Goal: Transaction & Acquisition: Book appointment/travel/reservation

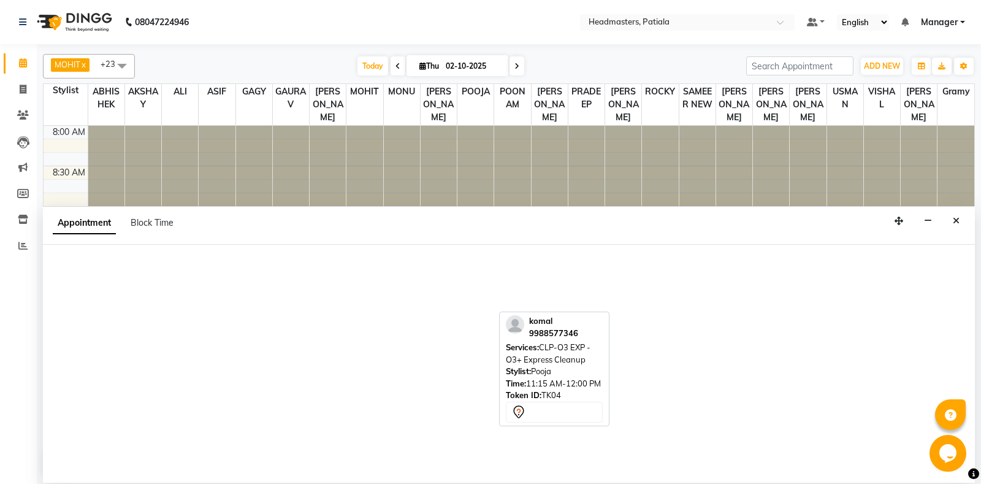
select select "51087"
select select "tentative"
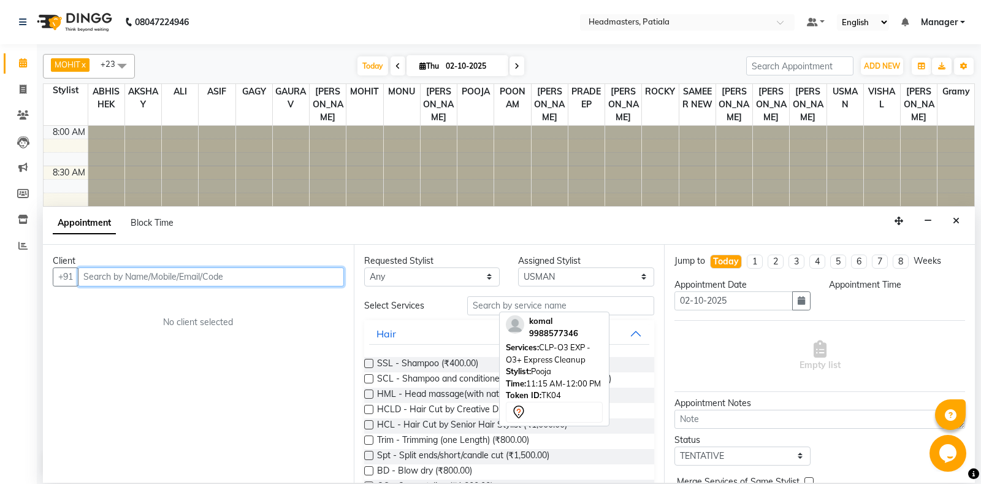
select select "645"
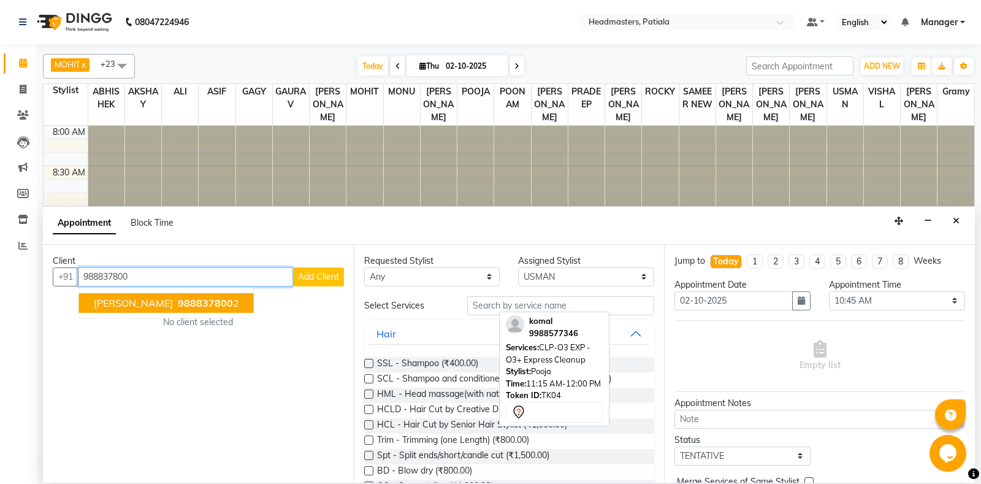
drag, startPoint x: 155, startPoint y: 301, endPoint x: 418, endPoint y: 269, distance: 265.0
click at [159, 301] on span "AMIT KHANNA" at bounding box center [133, 303] width 79 height 12
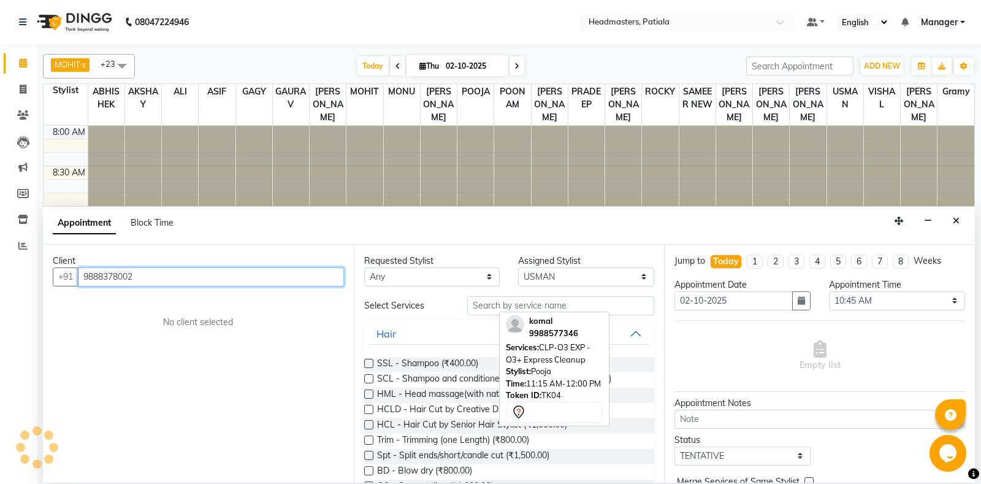
type input "9888378002"
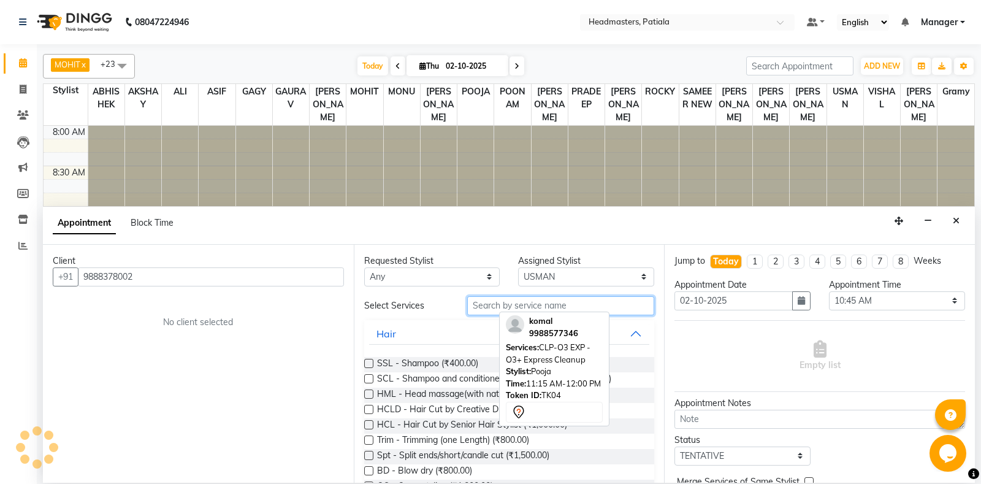
click at [485, 302] on input "text" at bounding box center [561, 305] width 188 height 19
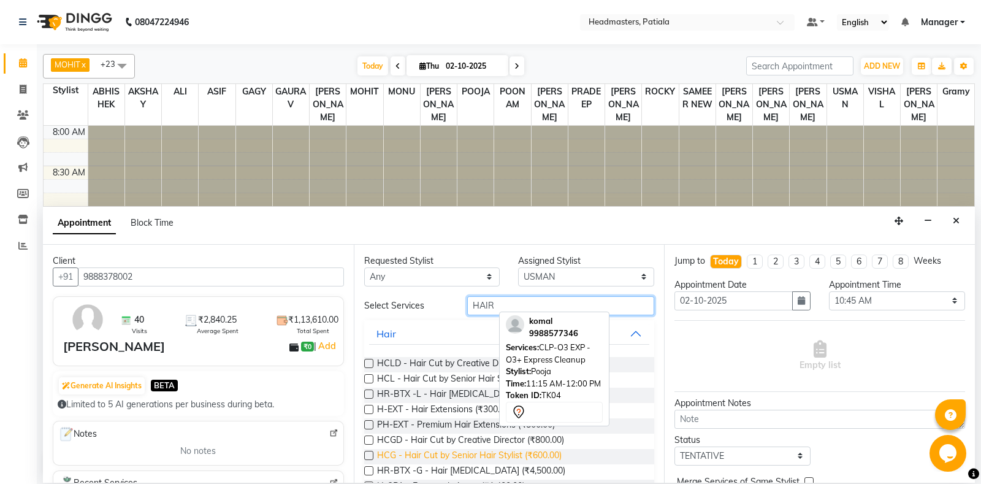
type input "HAIR"
click at [534, 452] on span "HCG - Hair Cut by Senior Hair Stylist (₹600.00)" at bounding box center [469, 456] width 185 height 15
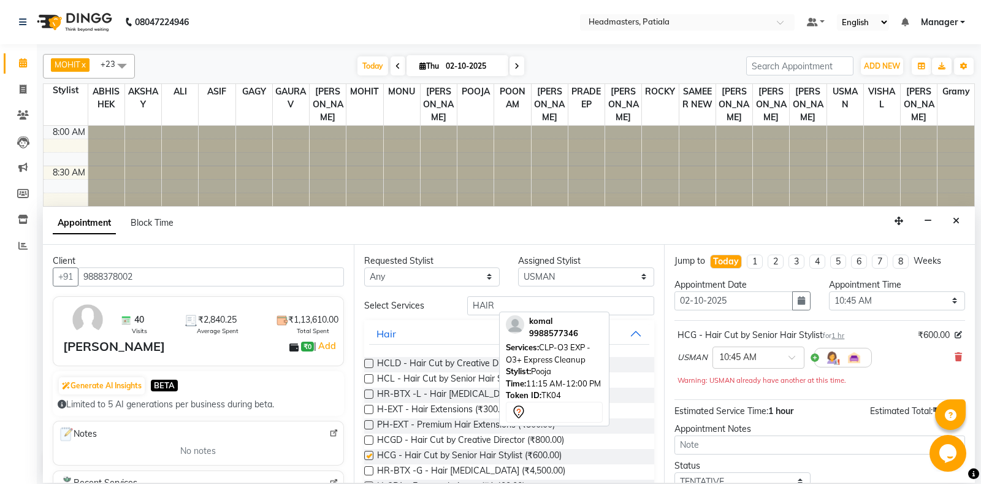
checkbox input "false"
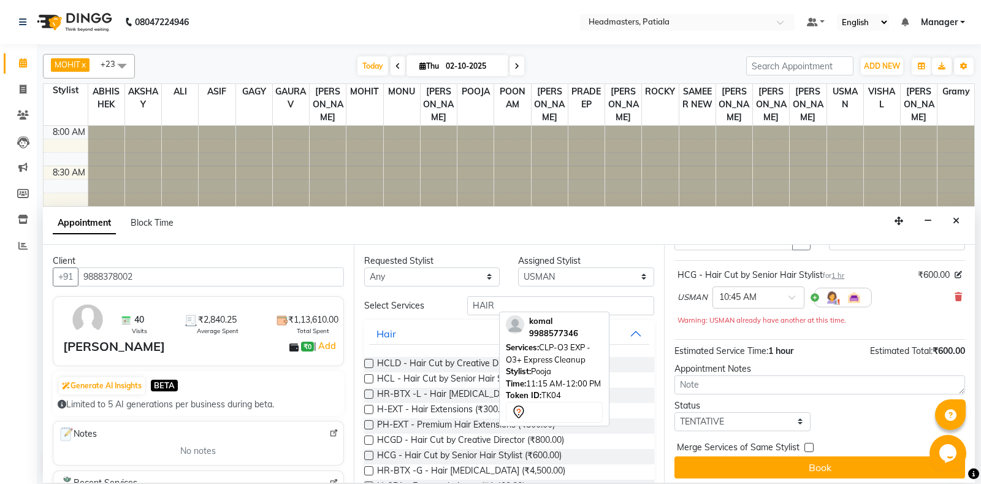
scroll to position [65, 0]
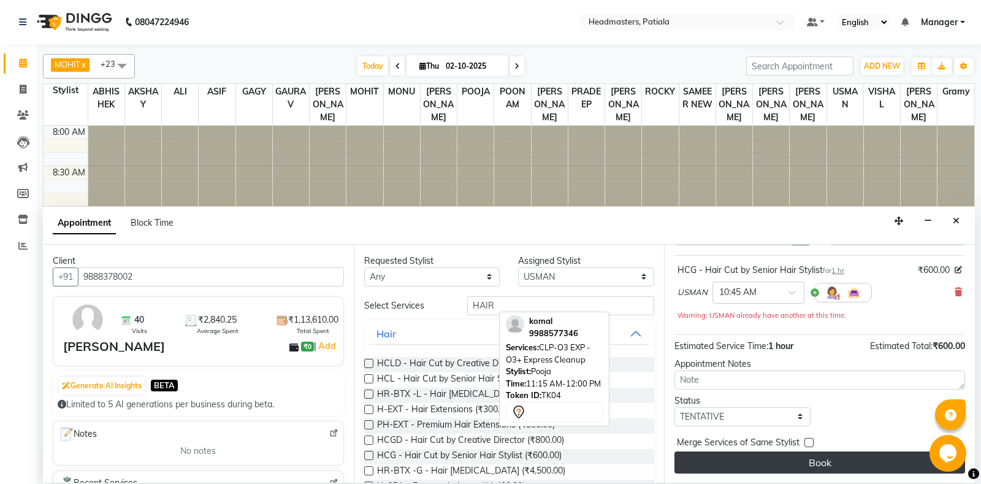
click at [814, 460] on button "Book" at bounding box center [819, 462] width 291 height 22
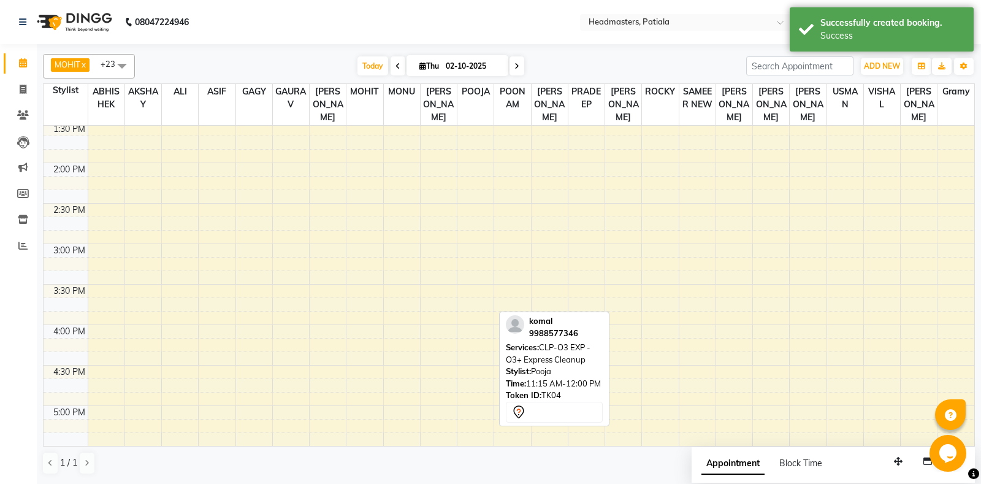
scroll to position [0, 0]
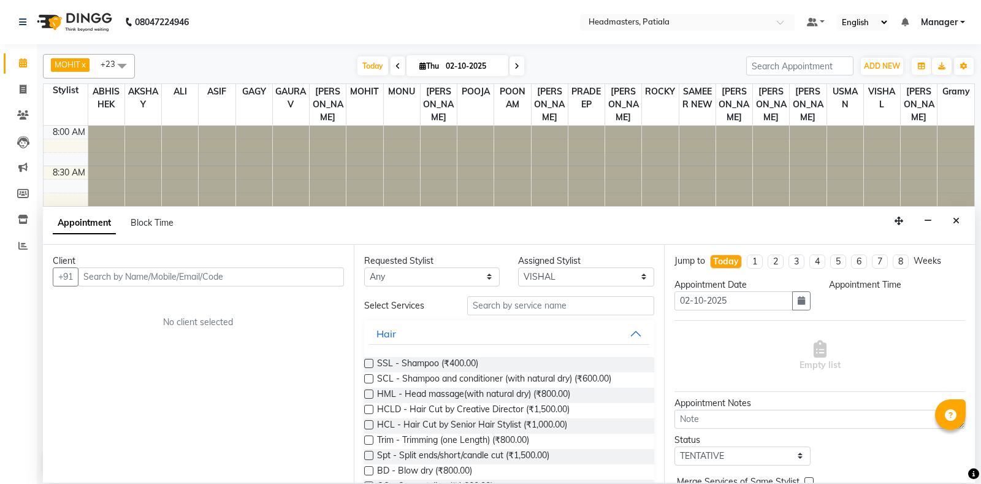
select select "51089"
select select "tentative"
click at [226, 274] on input "text" at bounding box center [211, 276] width 266 height 19
select select "615"
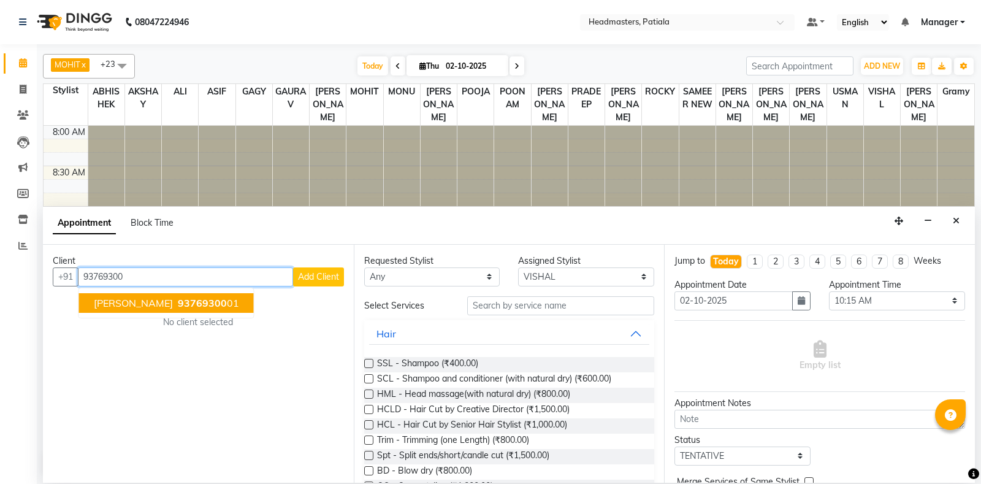
click at [224, 303] on span "93769300" at bounding box center [202, 303] width 49 height 12
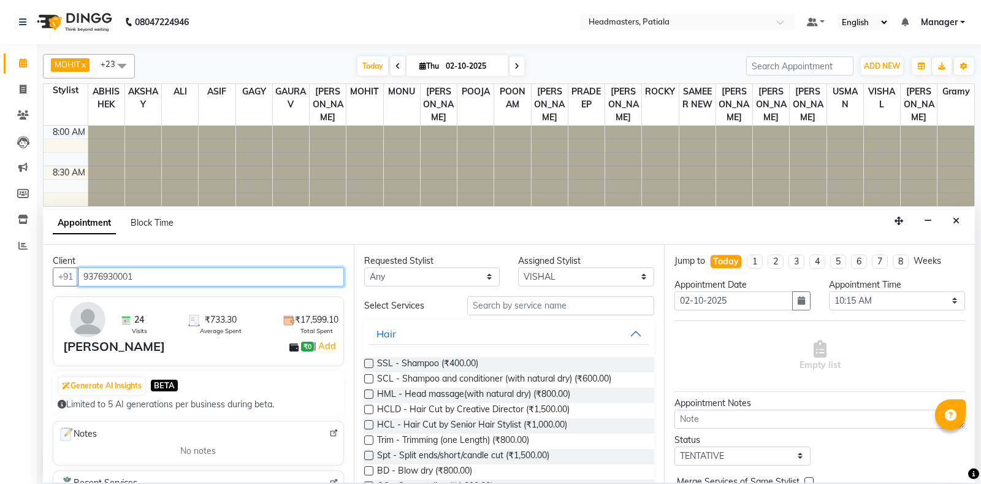
type input "9376930001"
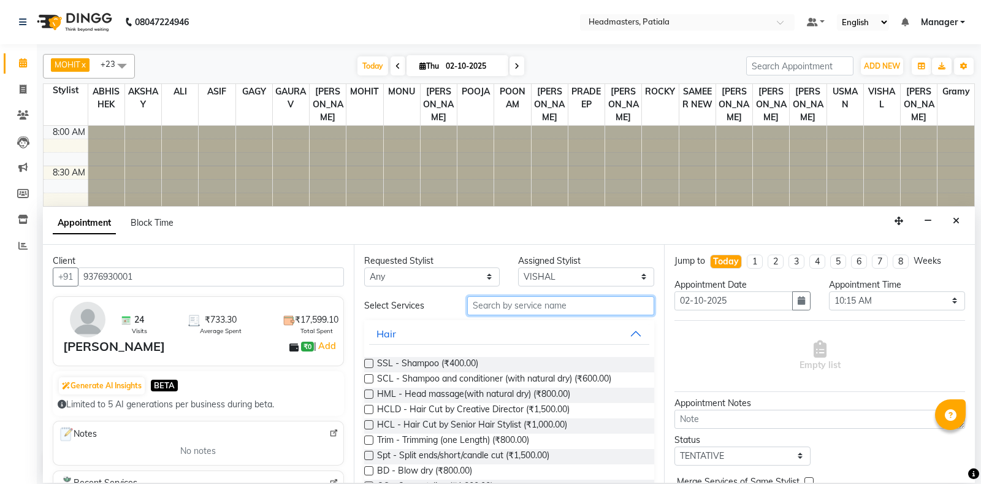
click at [498, 308] on input "text" at bounding box center [561, 305] width 188 height 19
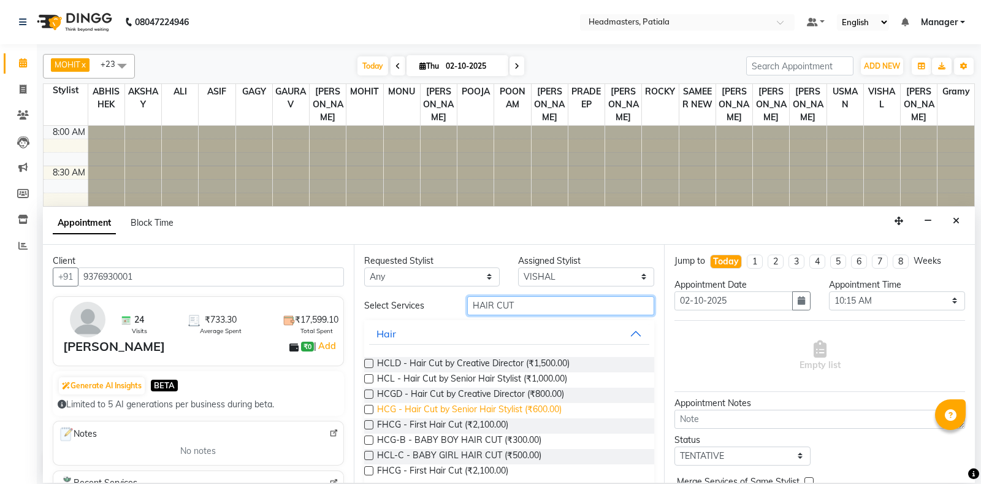
type input "HAIR CUT"
click at [509, 408] on span "HCG - Hair Cut by Senior Hair Stylist (₹600.00)" at bounding box center [469, 410] width 185 height 15
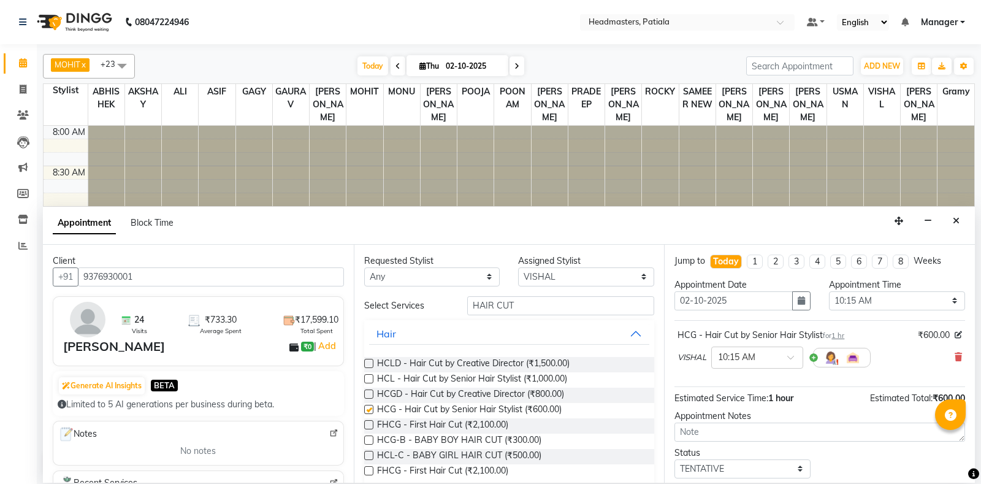
checkbox input "false"
click at [526, 301] on input "HAIR CUT" at bounding box center [561, 305] width 188 height 19
type input "H"
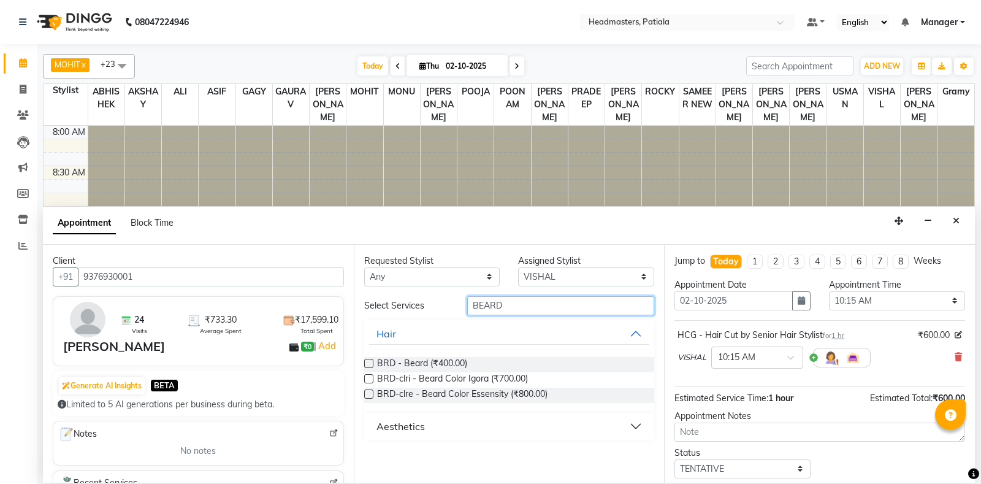
type input "BEARD"
click at [369, 364] on label at bounding box center [368, 363] width 9 height 9
click at [369, 364] on input "checkbox" at bounding box center [368, 364] width 8 height 8
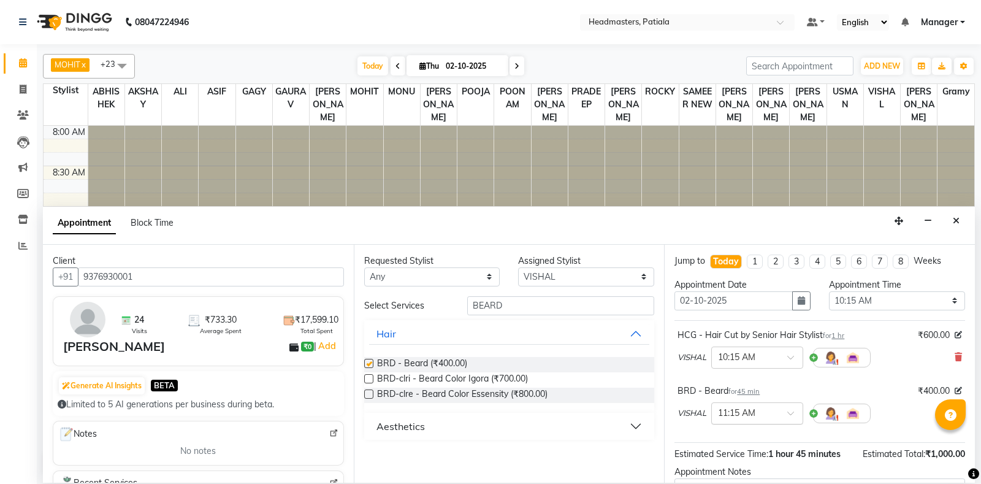
checkbox input "false"
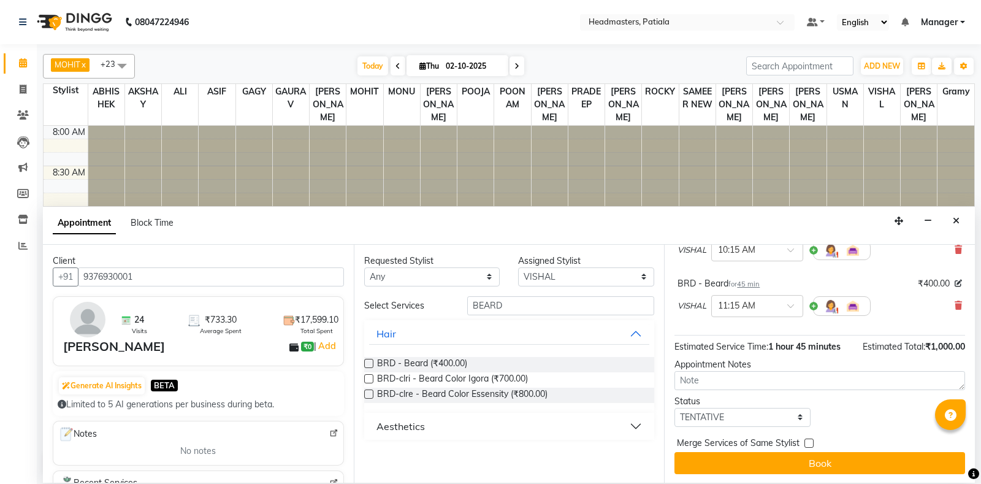
scroll to position [108, 0]
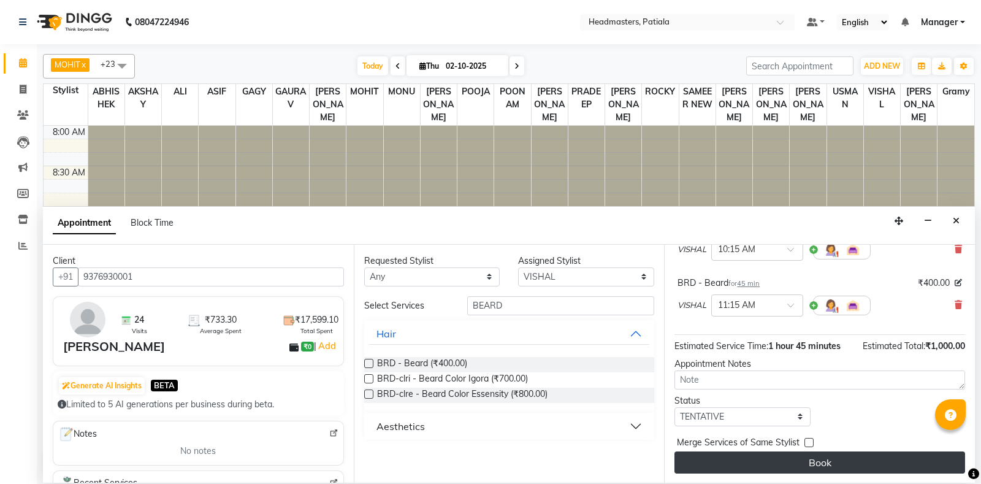
click at [813, 468] on button "Book" at bounding box center [819, 462] width 291 height 22
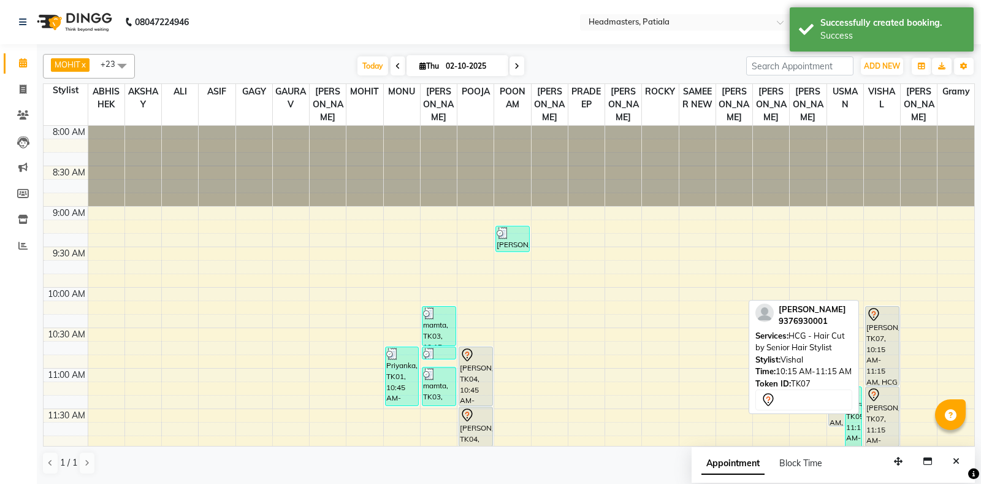
click at [890, 364] on div "[PERSON_NAME], TK07, 10:15 AM-11:15 AM, HCG - Hair Cut by Senior Hair Stylist" at bounding box center [882, 346] width 33 height 78
select select "7"
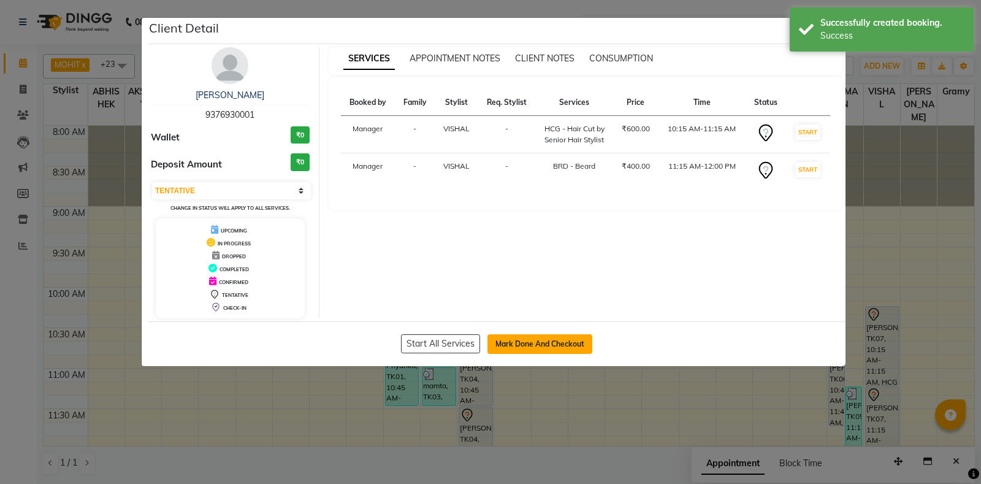
click at [535, 345] on button "Mark Done And Checkout" at bounding box center [539, 344] width 105 height 20
select select "service"
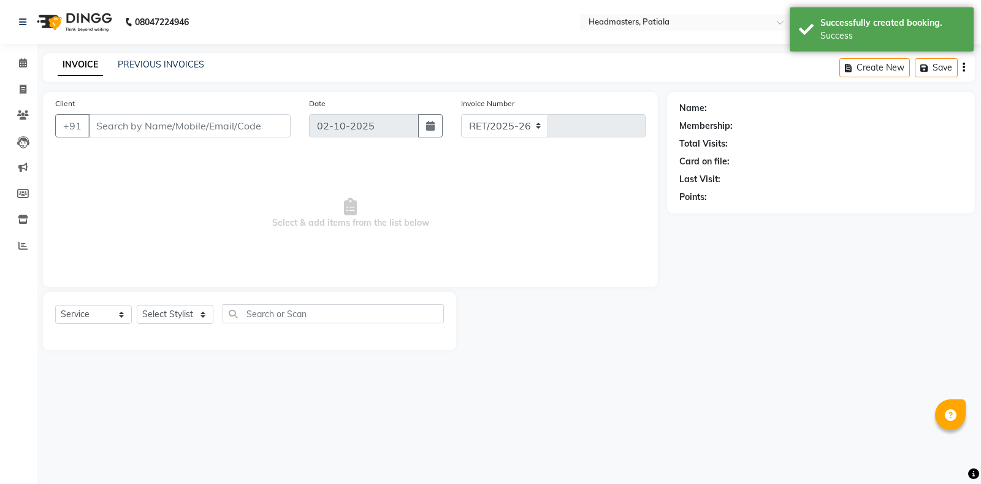
select select "6602"
type input "7456"
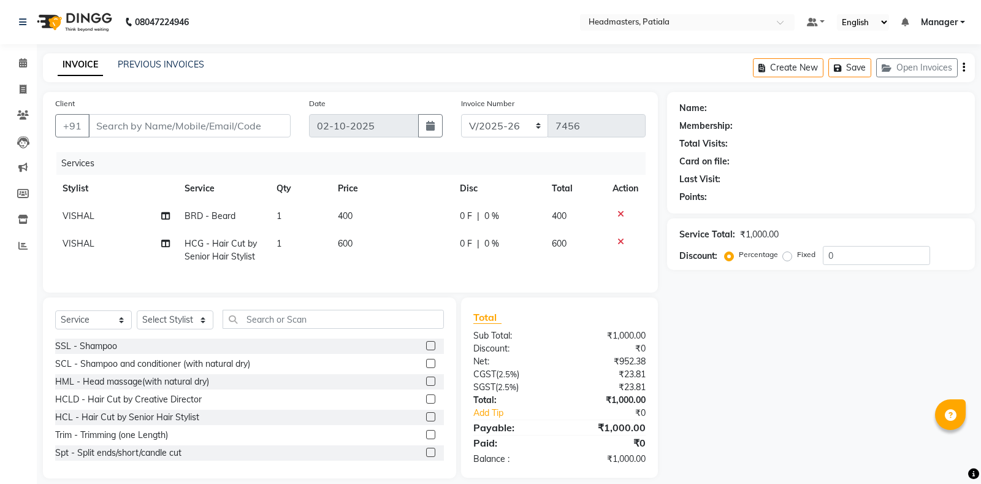
type input "9376930001"
select select "51089"
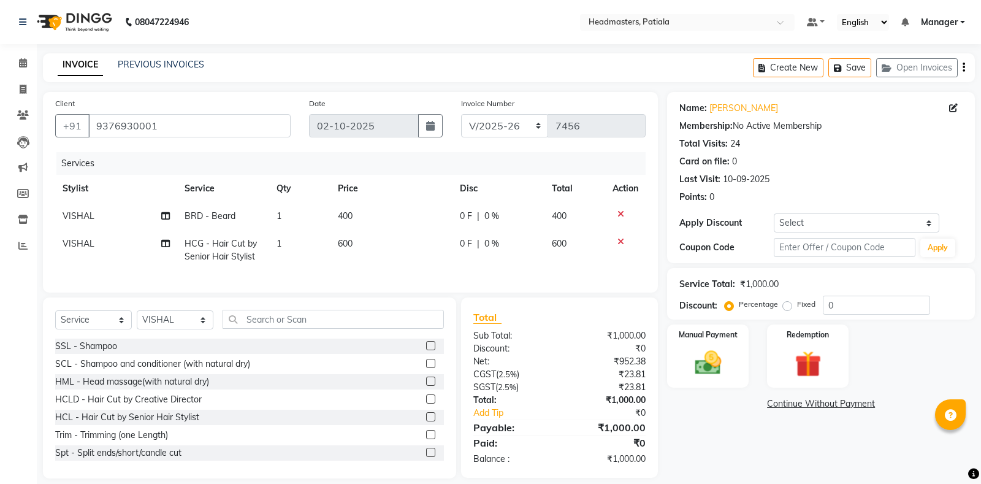
click at [797, 308] on label "Fixed" at bounding box center [806, 304] width 18 height 11
click at [785, 308] on input "Fixed" at bounding box center [789, 304] width 9 height 9
radio input "true"
click at [848, 307] on input "0" at bounding box center [876, 304] width 107 height 19
type input "200"
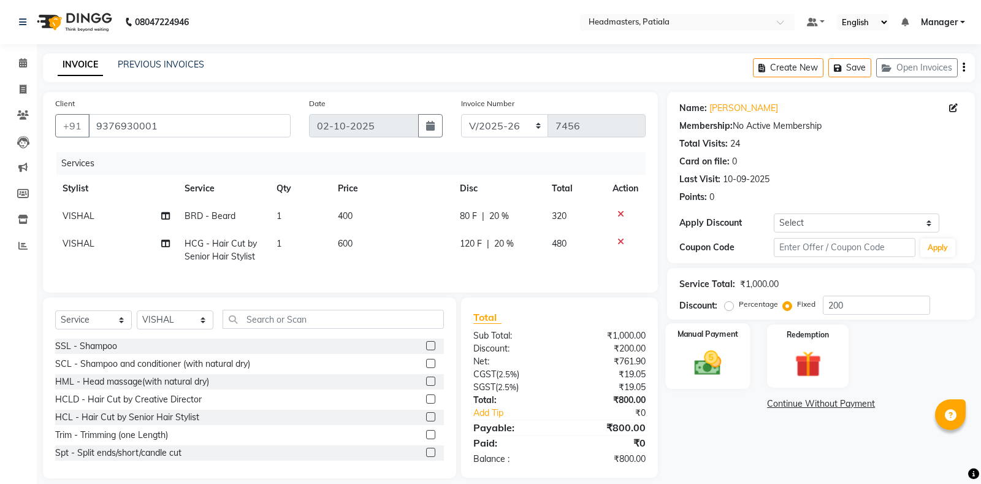
click at [730, 359] on img at bounding box center [708, 362] width 44 height 31
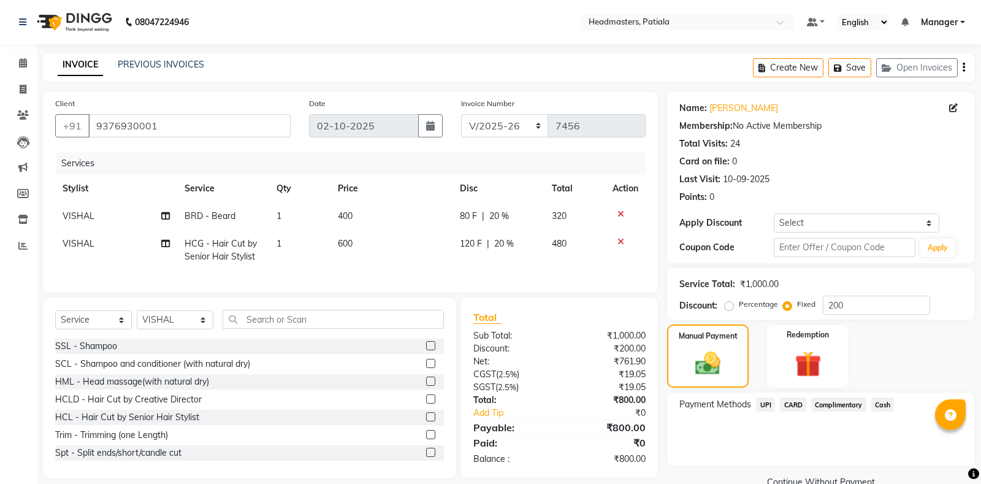
click at [882, 406] on span "Cash" at bounding box center [882, 404] width 23 height 14
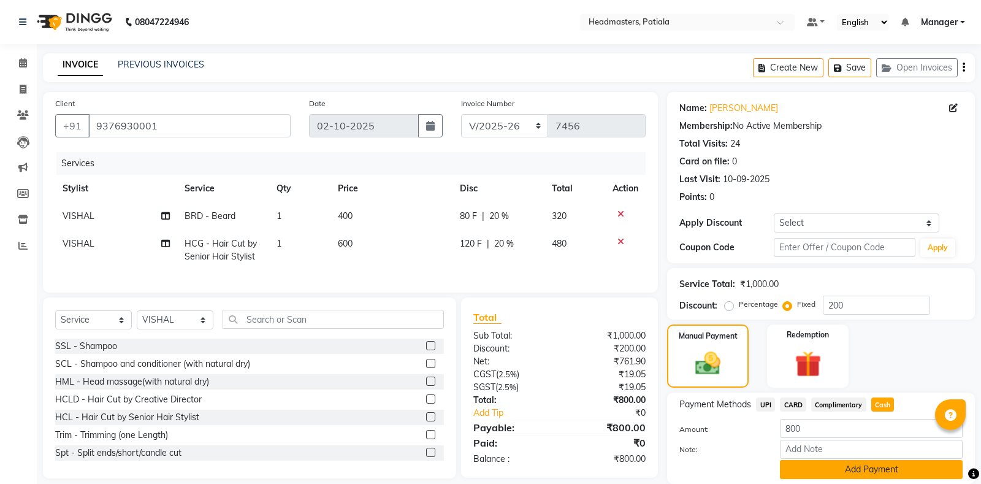
click at [876, 465] on button "Add Payment" at bounding box center [871, 469] width 183 height 19
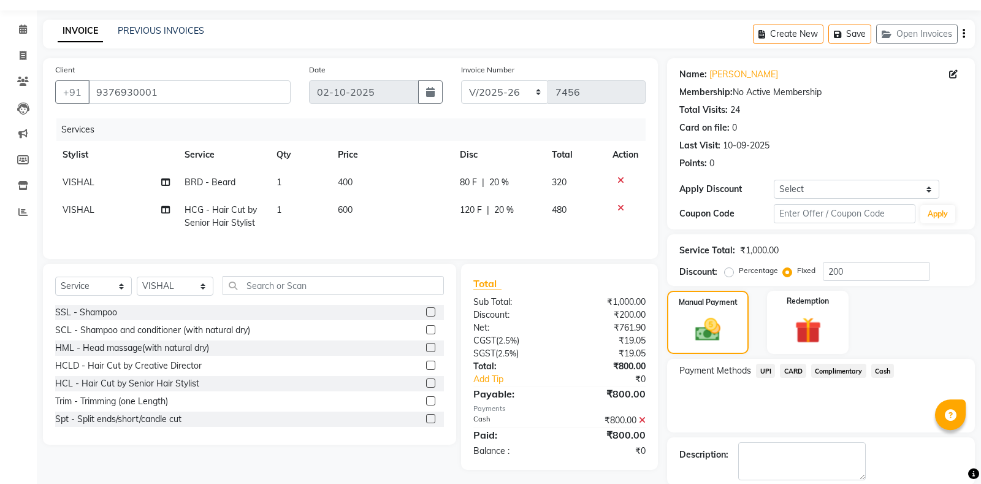
scroll to position [77, 0]
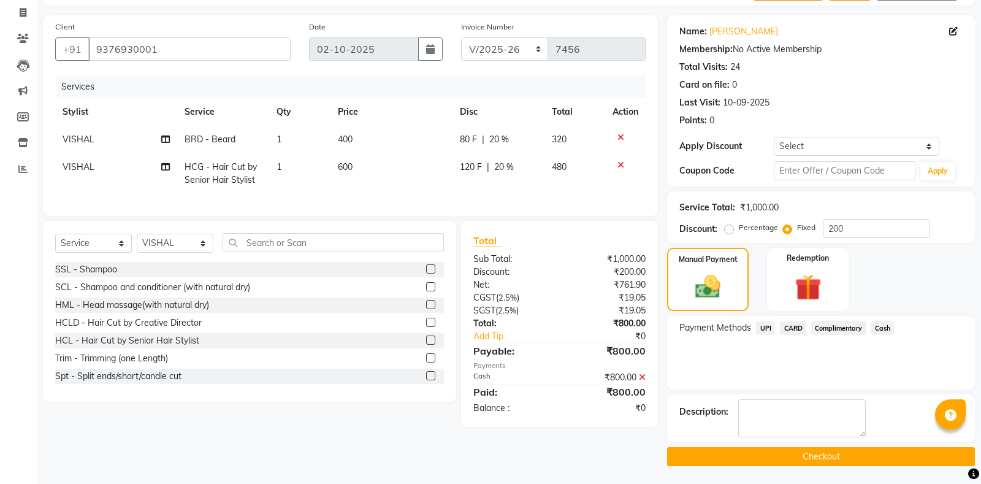
click at [760, 459] on button "Checkout" at bounding box center [821, 456] width 308 height 19
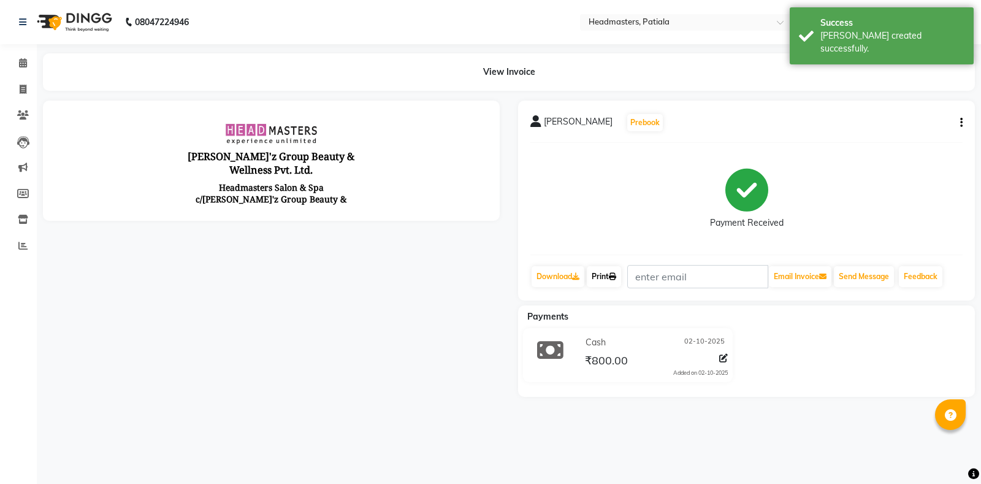
click at [609, 281] on link "Print" at bounding box center [604, 276] width 34 height 21
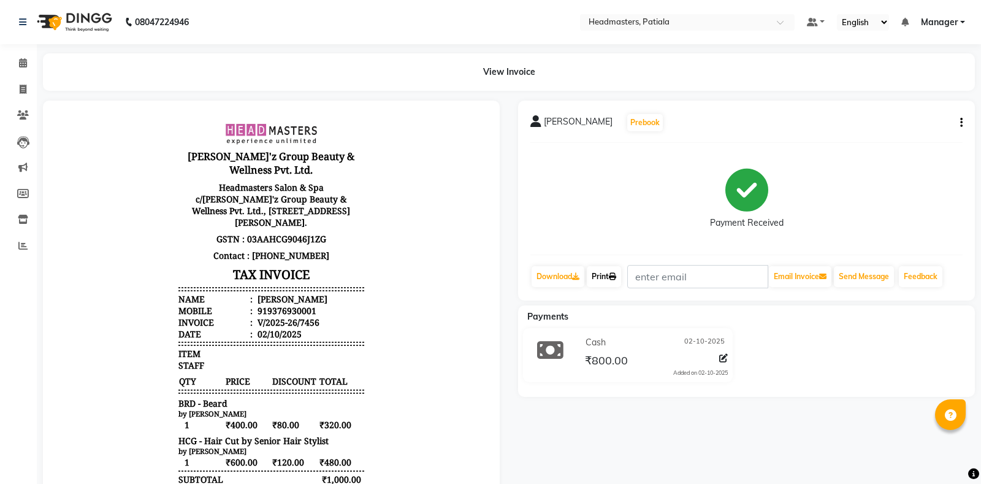
click at [606, 279] on link "Print" at bounding box center [604, 276] width 34 height 21
click at [23, 61] on icon at bounding box center [23, 62] width 8 height 9
